Goal: Task Accomplishment & Management: Check status

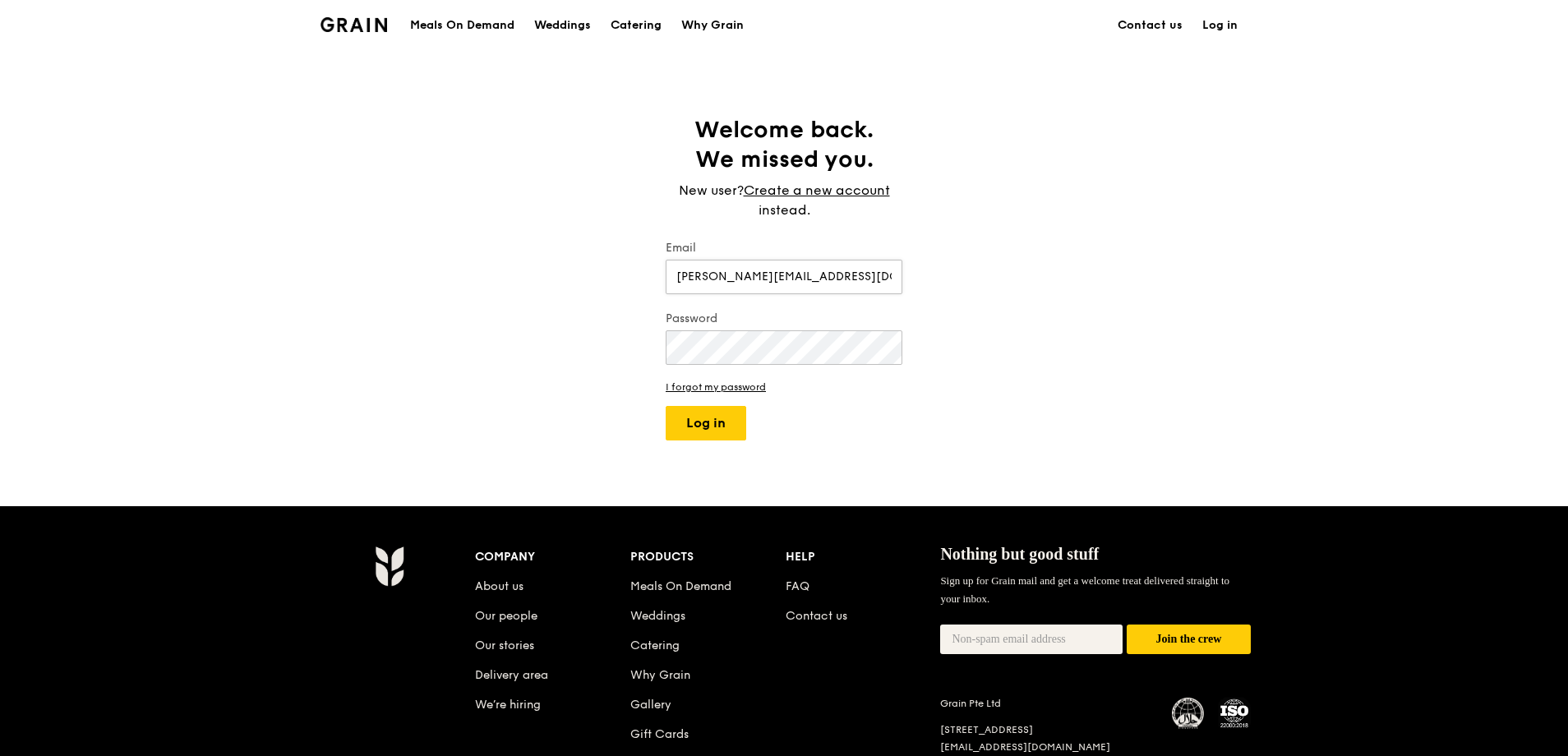
type input "[PERSON_NAME][EMAIL_ADDRESS][DOMAIN_NAME]"
click at [715, 431] on button "Log in" at bounding box center [705, 423] width 80 height 35
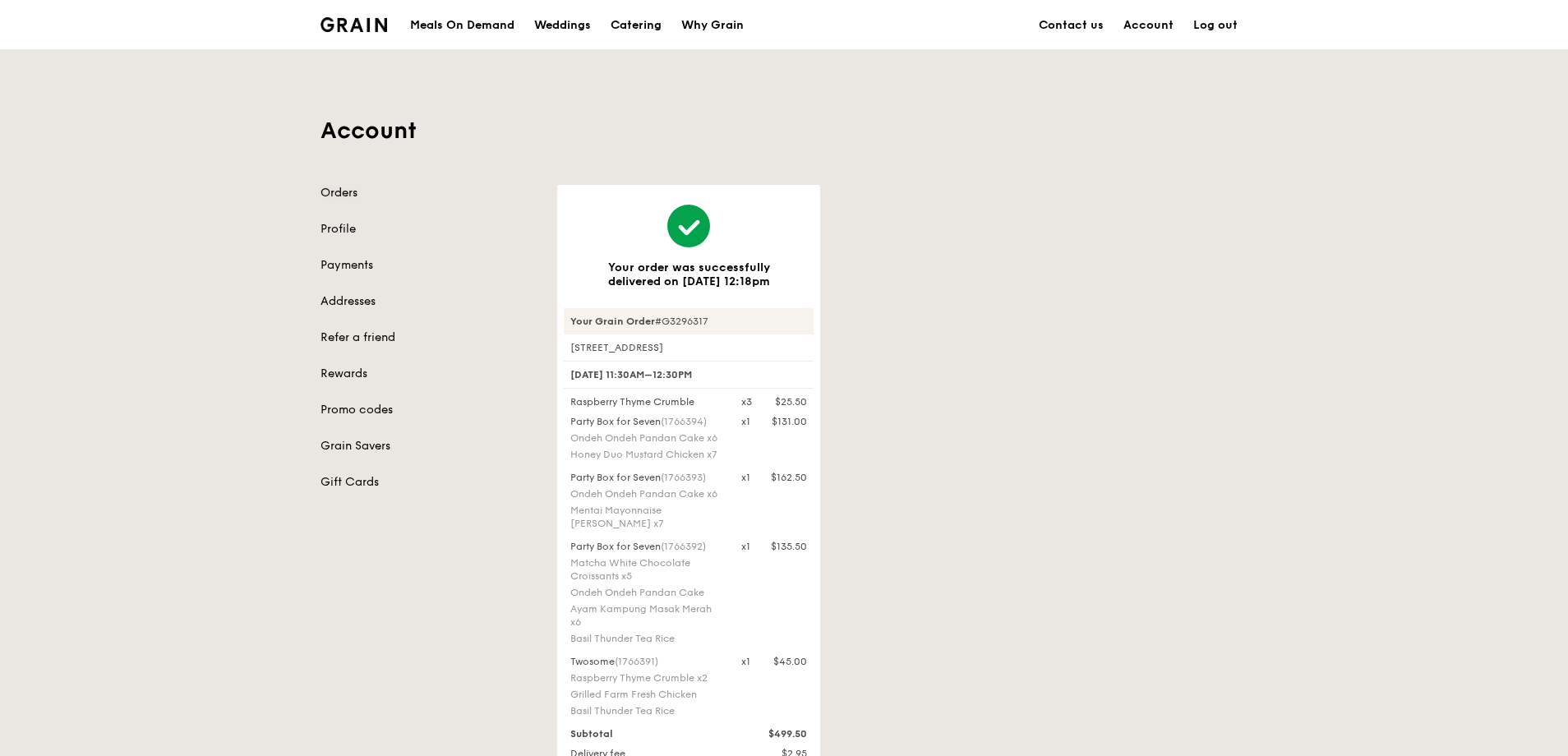
click at [336, 188] on link "Orders" at bounding box center [428, 193] width 217 height 17
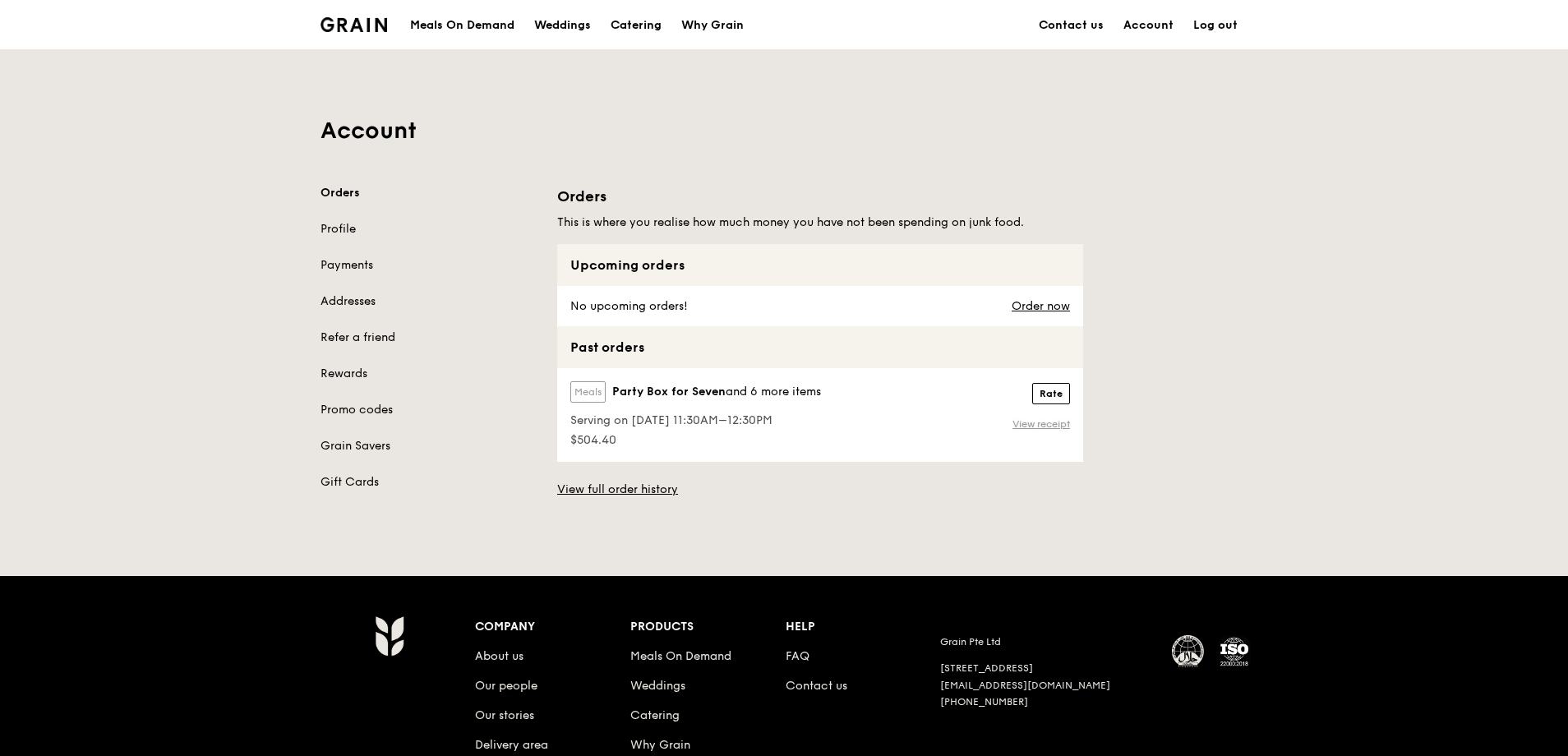
click at [1025, 421] on link "View receipt" at bounding box center [1040, 424] width 57 height 13
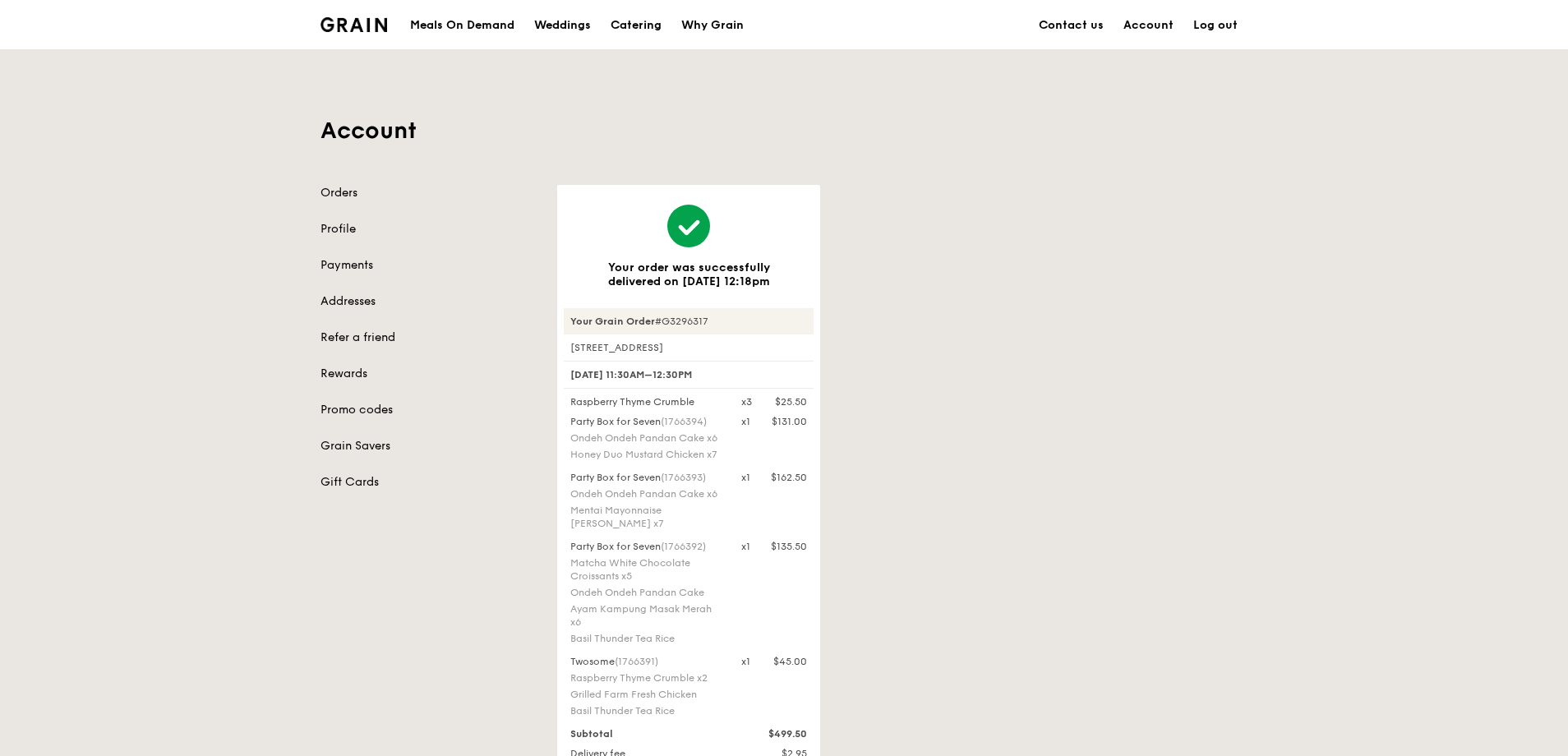
scroll to position [411, 0]
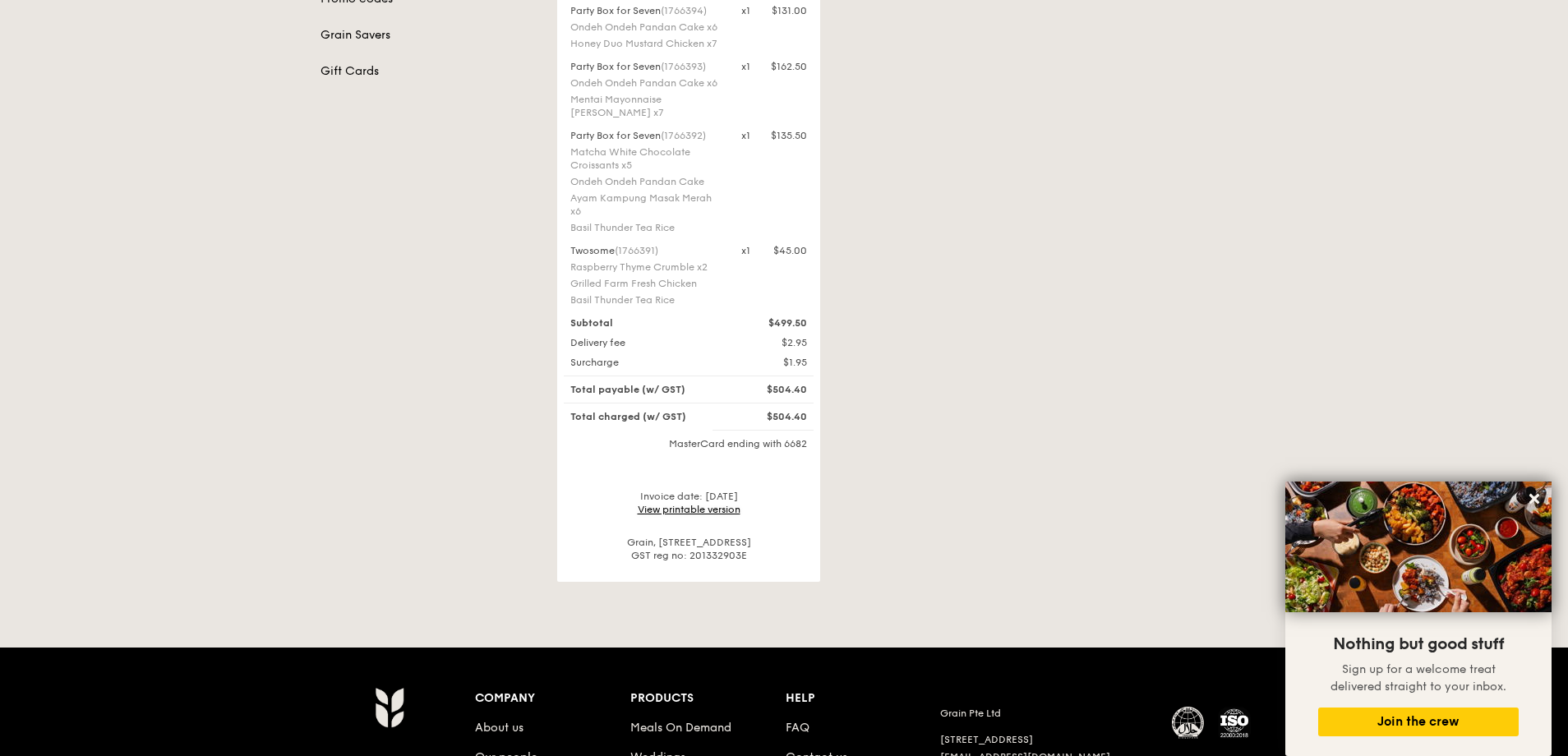
click at [731, 512] on link "View printable version" at bounding box center [689, 510] width 103 height 12
click at [706, 511] on link "View printable version" at bounding box center [689, 510] width 103 height 12
